Goal: Navigation & Orientation: Find specific page/section

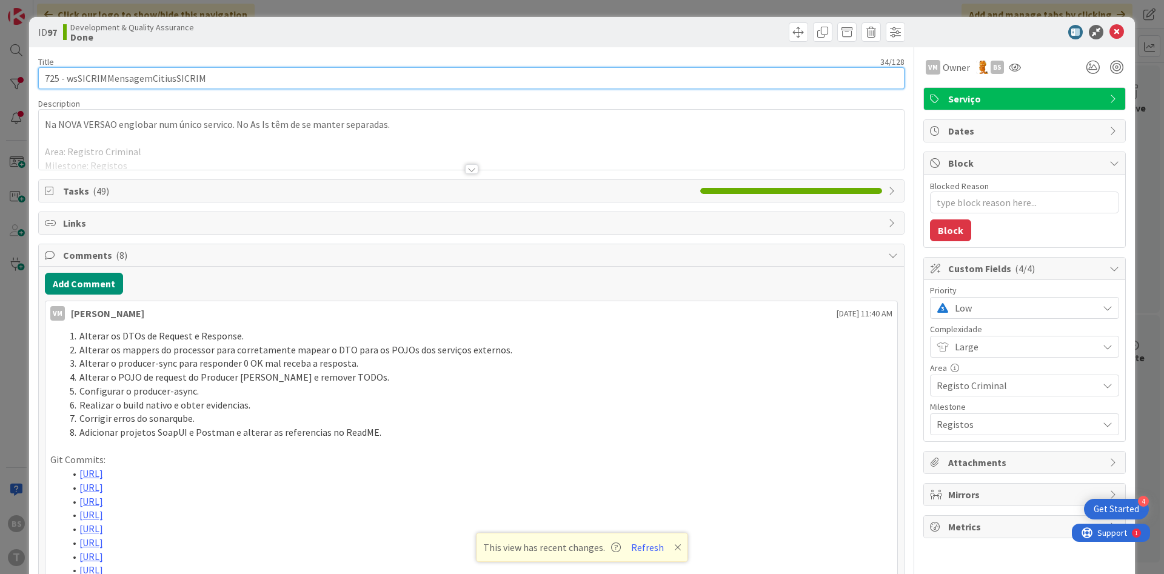
click at [182, 84] on input "725 - wsSICRIMMensagemCitiusSICRIM" at bounding box center [471, 78] width 866 height 22
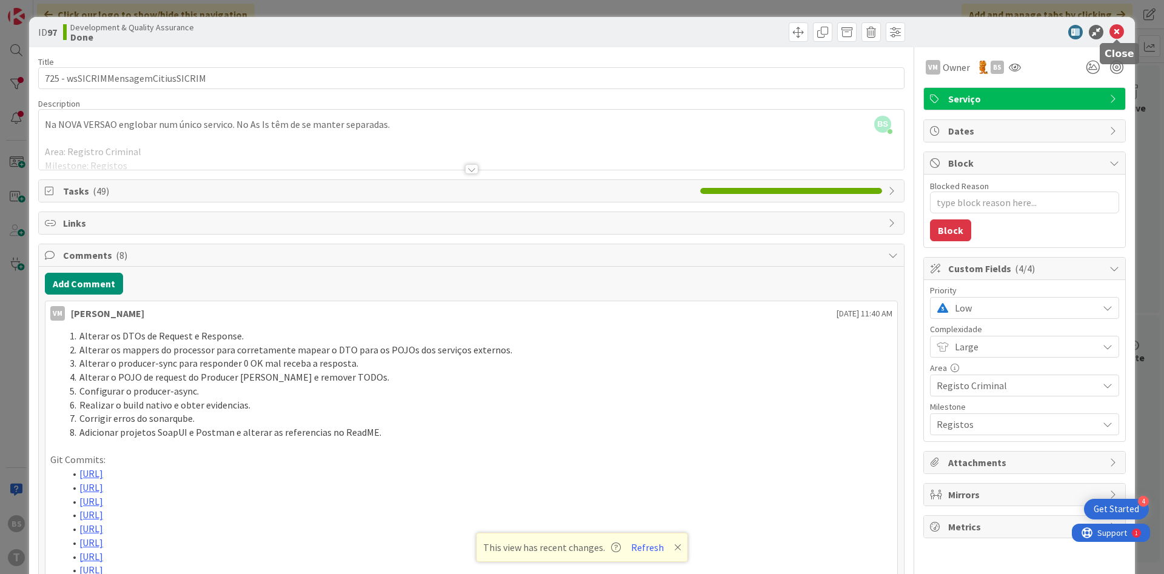
click at [1119, 33] on icon at bounding box center [1116, 32] width 15 height 15
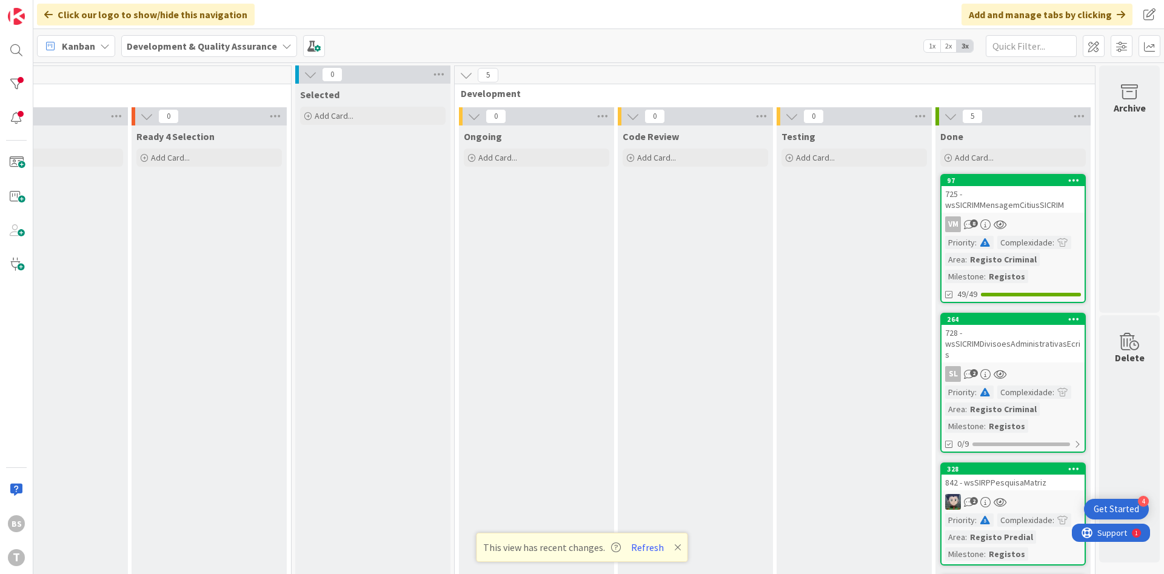
click at [1030, 348] on div "728 - wsSICRIMDivisoesAdministrativasEcris" at bounding box center [1013, 344] width 143 height 38
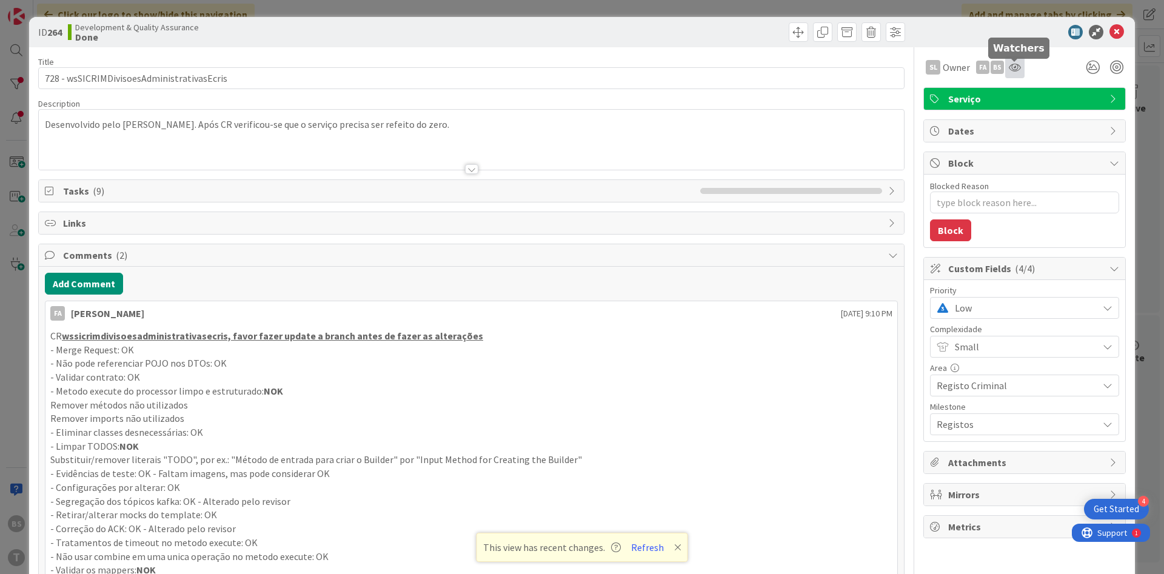
click at [1019, 70] on icon at bounding box center [1015, 67] width 12 height 10
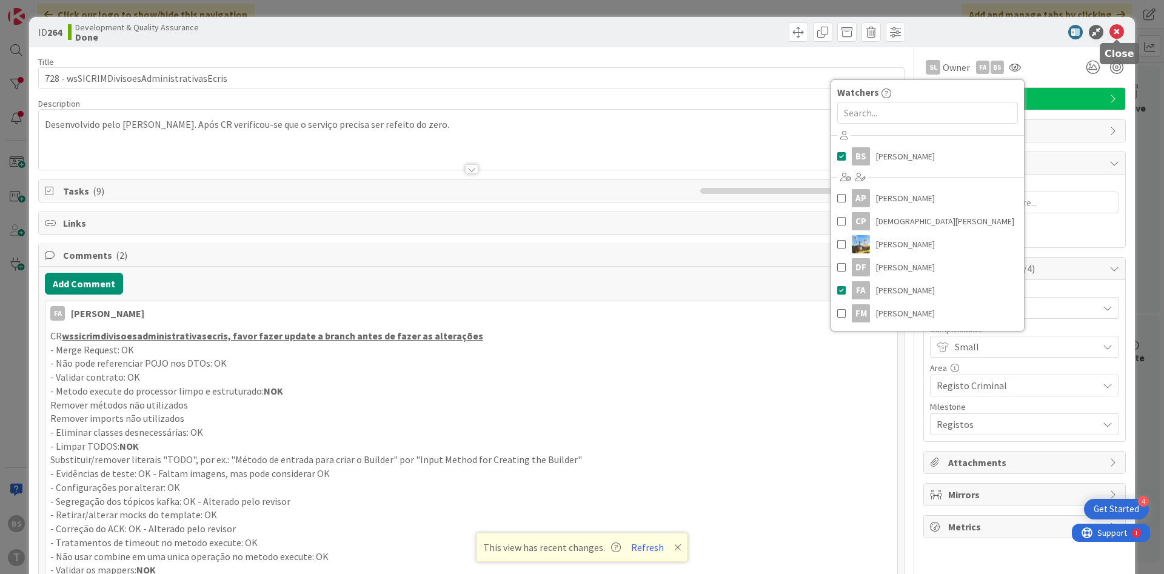
click at [1122, 30] on icon at bounding box center [1116, 32] width 15 height 15
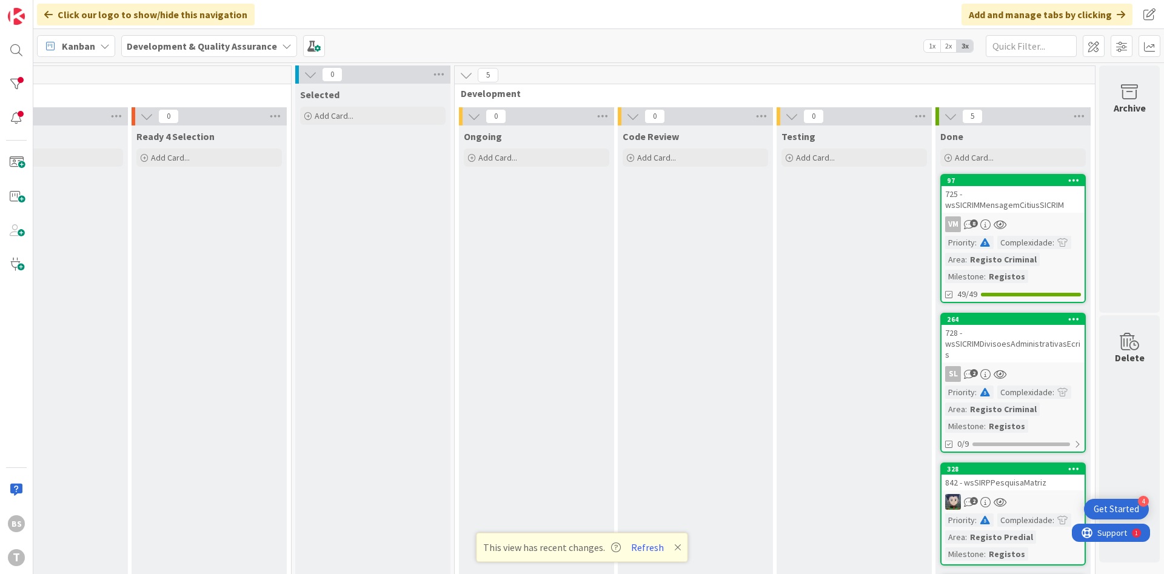
click at [1030, 494] on div "2" at bounding box center [1013, 502] width 143 height 16
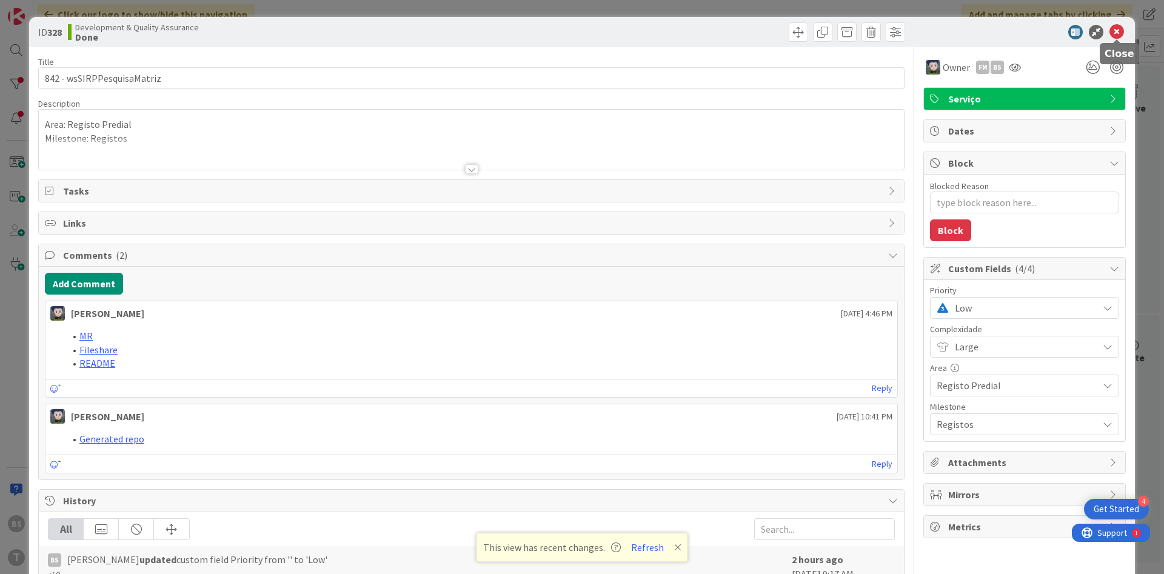
click at [1118, 34] on icon at bounding box center [1116, 32] width 15 height 15
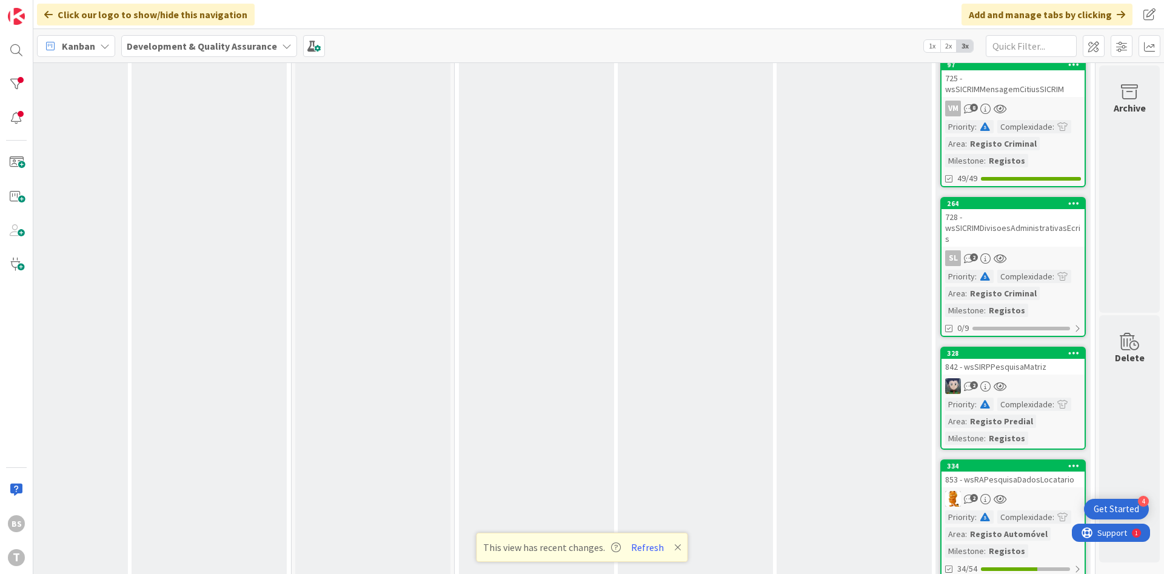
scroll to position [0, 229]
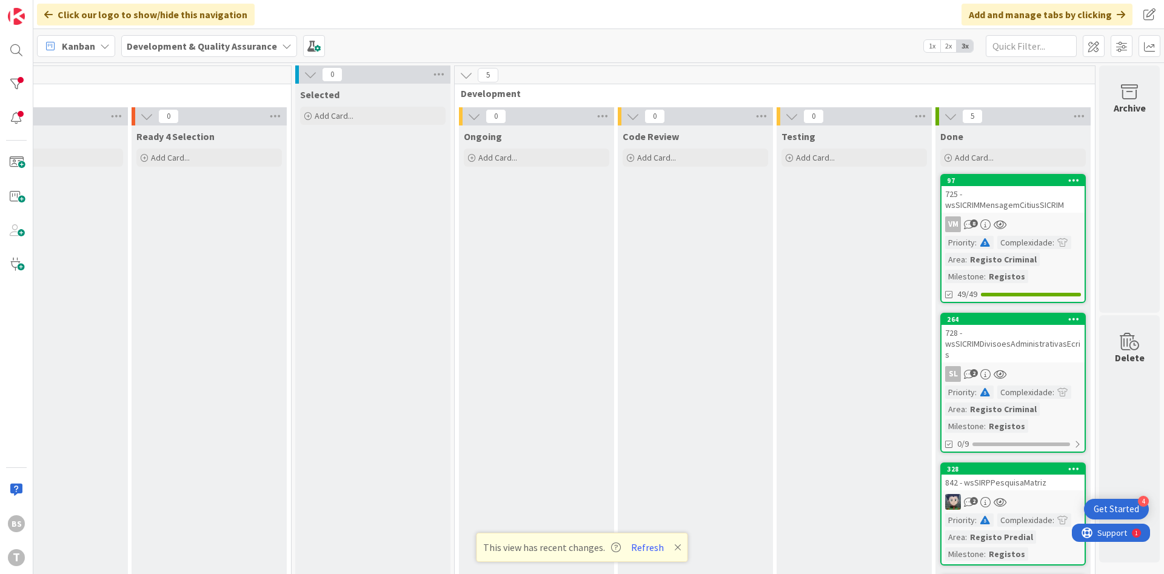
click at [1017, 207] on div "725 - wsSICRIMMensagemCitiusSICRIM" at bounding box center [1013, 199] width 143 height 27
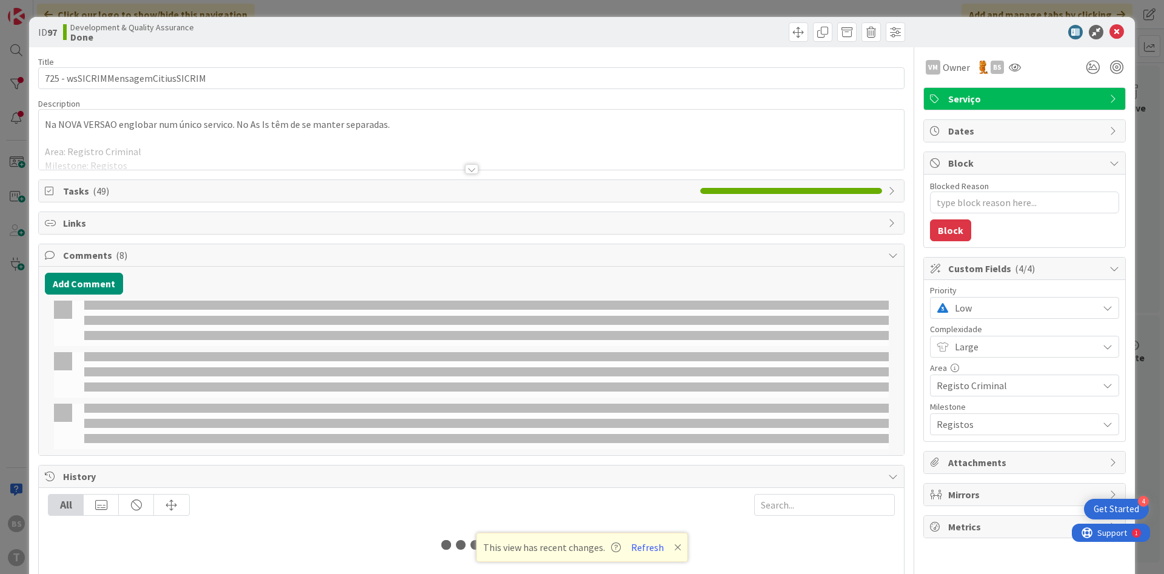
type textarea "x"
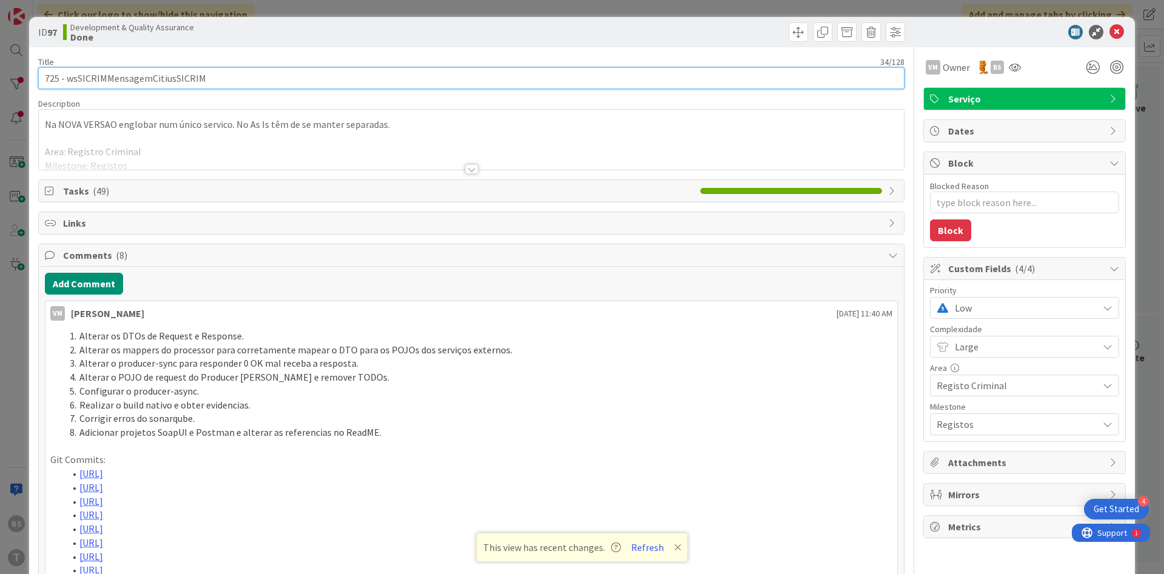
click at [168, 83] on input "725 - wsSICRIMMensagemCitiusSICRIM" at bounding box center [471, 78] width 866 height 22
